Goal: Check status

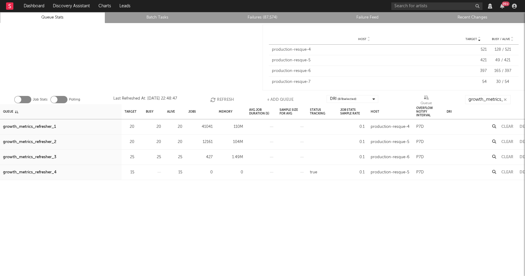
click at [221, 96] on button "Refresh" at bounding box center [222, 99] width 24 height 9
click at [47, 126] on div "growth_metrics_refresher_1" at bounding box center [29, 126] width 53 height 7
click at [46, 141] on div "growth_metrics_refresher_2" at bounding box center [29, 142] width 53 height 7
click at [47, 156] on div "growth_metrics_refresher_3" at bounding box center [29, 157] width 53 height 7
click at [216, 99] on icon "button" at bounding box center [213, 99] width 7 height 5
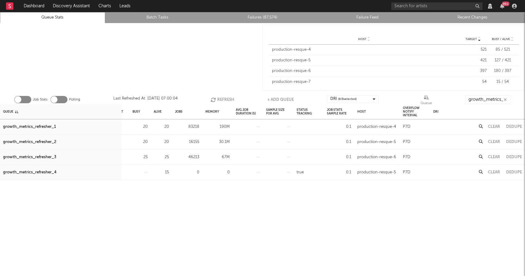
click at [492, 126] on button "Clear" at bounding box center [494, 127] width 12 height 4
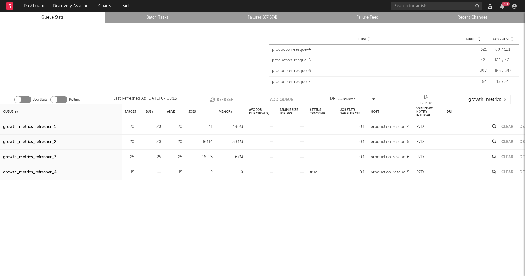
click at [228, 99] on button "Refresh" at bounding box center [222, 99] width 24 height 9
click at [222, 97] on button "Refresh" at bounding box center [222, 99] width 24 height 9
click at [506, 155] on div "Clear" at bounding box center [508, 157] width 18 height 15
click at [506, 157] on button "Clear" at bounding box center [508, 157] width 12 height 4
click at [220, 98] on button "Refresh" at bounding box center [223, 99] width 24 height 9
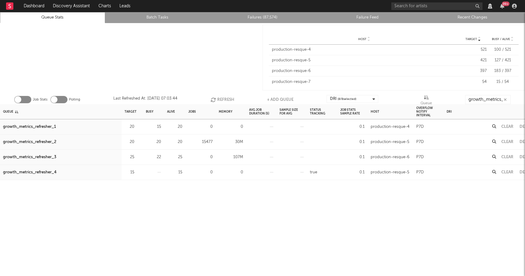
click at [507, 142] on button "Clear" at bounding box center [508, 142] width 12 height 4
click at [224, 99] on button "Refresh" at bounding box center [222, 99] width 24 height 9
click at [216, 98] on icon "button" at bounding box center [214, 99] width 7 height 5
click at [217, 99] on button "Refresh" at bounding box center [222, 99] width 24 height 9
click at [220, 98] on button "Refresh" at bounding box center [223, 99] width 24 height 9
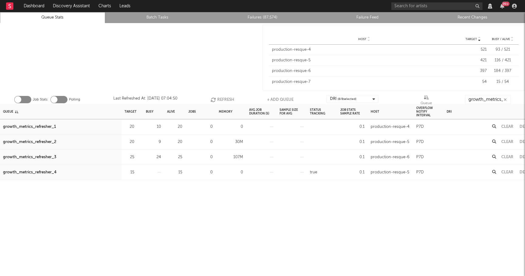
click at [218, 98] on button "Refresh" at bounding box center [223, 99] width 24 height 9
click at [218, 98] on button "Refresh" at bounding box center [222, 99] width 24 height 9
click at [224, 98] on button "Refresh" at bounding box center [222, 99] width 24 height 9
click at [231, 98] on button "Refresh" at bounding box center [221, 99] width 24 height 9
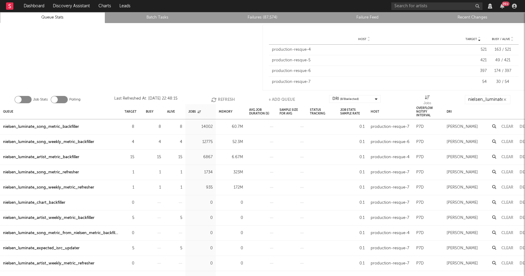
click at [223, 98] on button "Refresh" at bounding box center [223, 99] width 24 height 9
click at [69, 190] on div "nielsen_luminate_artist_metric_backfiller" at bounding box center [41, 187] width 76 height 7
click at [70, 174] on div "nielsen_luminate_song_metric_refresher" at bounding box center [41, 172] width 76 height 7
click at [67, 128] on div "nielsen_luminate_expected_isrc_updater" at bounding box center [41, 126] width 77 height 7
click at [225, 100] on button "Refresh" at bounding box center [224, 99] width 24 height 9
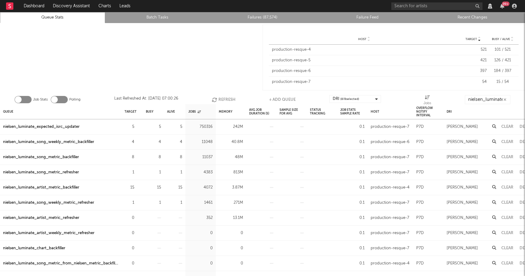
click at [225, 99] on button "Refresh" at bounding box center [224, 99] width 24 height 9
click at [80, 140] on div "nielsen_luminate_song_weekly_metric_backfiller" at bounding box center [48, 142] width 91 height 7
click at [71, 158] on div "nielsen_luminate_song_metric_backfiller" at bounding box center [41, 157] width 76 height 7
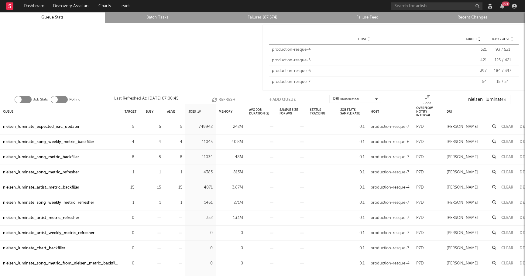
click at [221, 97] on button "Refresh" at bounding box center [224, 99] width 24 height 9
click at [225, 99] on button "Refresh" at bounding box center [224, 99] width 24 height 9
click at [228, 98] on button "Refresh" at bounding box center [224, 99] width 24 height 9
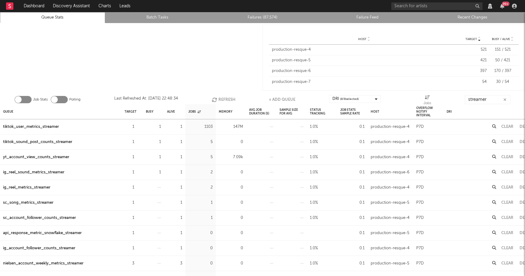
click at [222, 99] on button "Refresh" at bounding box center [224, 99] width 24 height 9
click at [217, 98] on icon "button" at bounding box center [215, 99] width 7 height 5
click at [225, 97] on button "Refresh" at bounding box center [224, 99] width 24 height 9
click at [229, 101] on button "Refresh" at bounding box center [224, 99] width 24 height 9
click at [39, 128] on div "tiktok_user_metrics_streamer" at bounding box center [31, 126] width 56 height 7
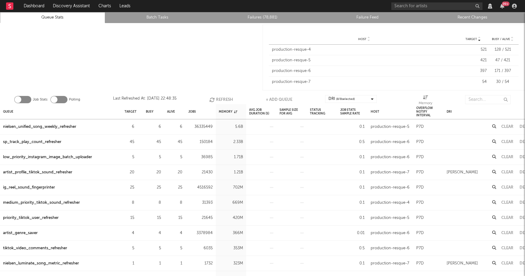
click at [222, 98] on button "Refresh" at bounding box center [221, 99] width 24 height 9
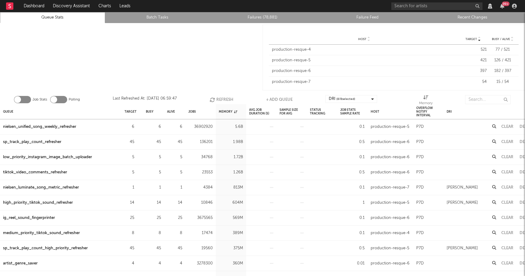
click at [223, 100] on button "Refresh" at bounding box center [222, 99] width 24 height 9
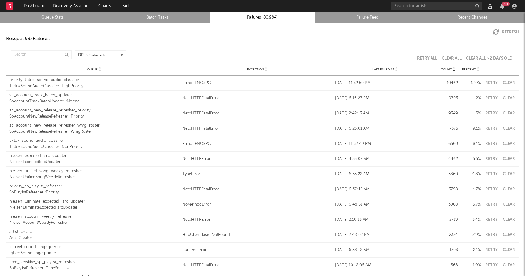
click at [57, 82] on div "priority_tiktok_sound_audio_classifier" at bounding box center [94, 80] width 170 height 6
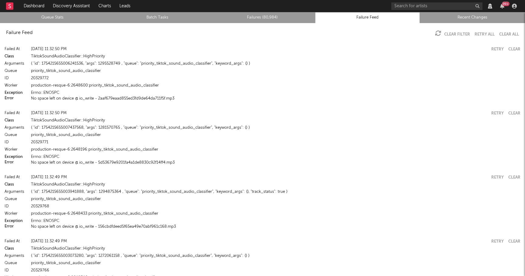
click at [109, 100] on button "No space left on device @ io_write - 2aaf679eaad855ed3fd9de64da711f5f.mp3" at bounding box center [102, 99] width 143 height 4
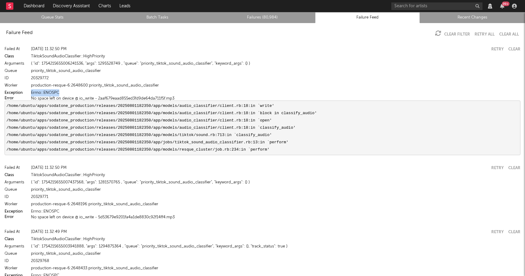
drag, startPoint x: 60, startPoint y: 93, endPoint x: 30, endPoint y: 92, distance: 30.4
click at [30, 92] on div "Exception Errno::ENOSPC" at bounding box center [263, 92] width 516 height 7
click at [138, 99] on button "No space left on device @ io_write - 2aaf679eaad855ed3fd9de64da711f5f.mp3" at bounding box center [102, 99] width 143 height 4
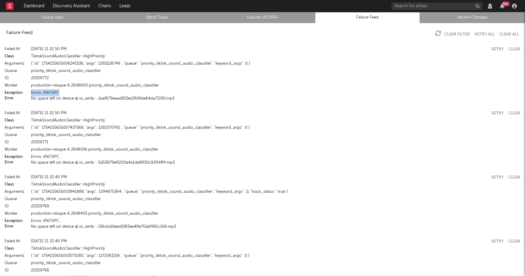
click at [138, 99] on button "No space left on device @ io_write - 2aaf679eaad855ed3fd9de64da711f5f.mp3" at bounding box center [102, 99] width 143 height 4
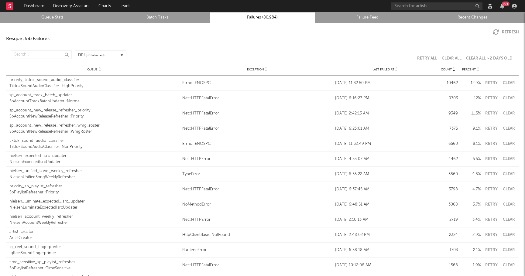
click at [74, 85] on div "TiktokSoundAudioClassifier::HighPriority" at bounding box center [94, 86] width 170 height 6
click at [54, 88] on div "TiktokSoundAudioClassifier::HighPriority" at bounding box center [94, 86] width 170 height 6
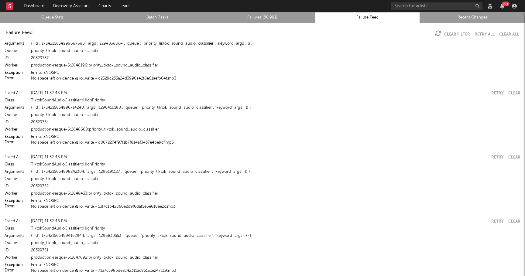
scroll to position [600, 0]
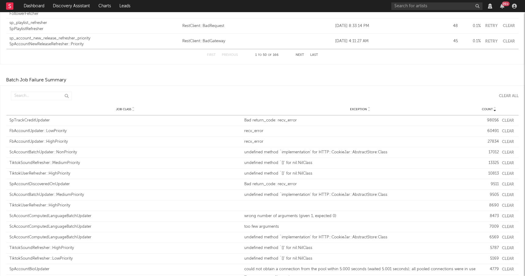
scroll to position [789, 0]
click at [506, 120] on button "Clear" at bounding box center [508, 119] width 12 height 4
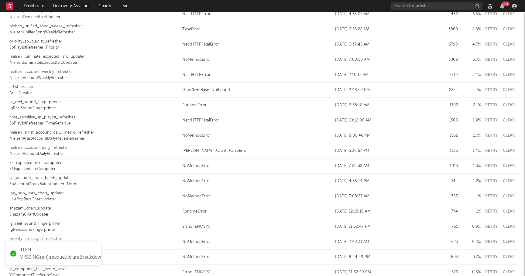
scroll to position [0, 0]
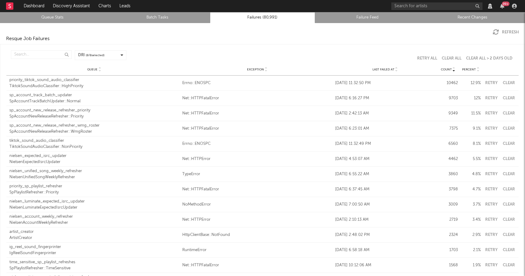
click at [512, 83] on button "Clear" at bounding box center [509, 83] width 14 height 4
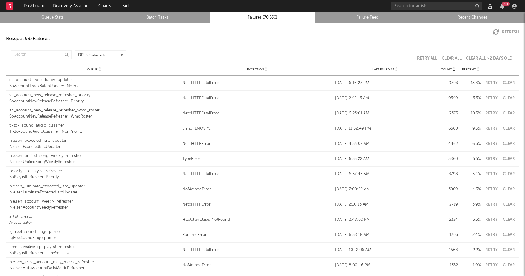
click at [395, 70] on icon at bounding box center [396, 71] width 3 height 2
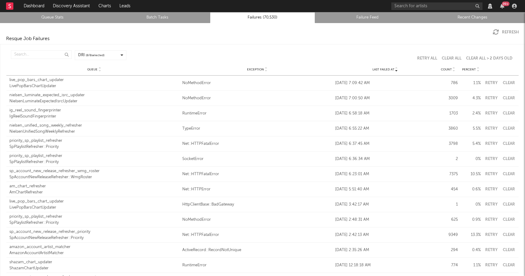
click at [508, 81] on button "Clear" at bounding box center [509, 83] width 14 height 4
